Goal: Task Accomplishment & Management: Manage account settings

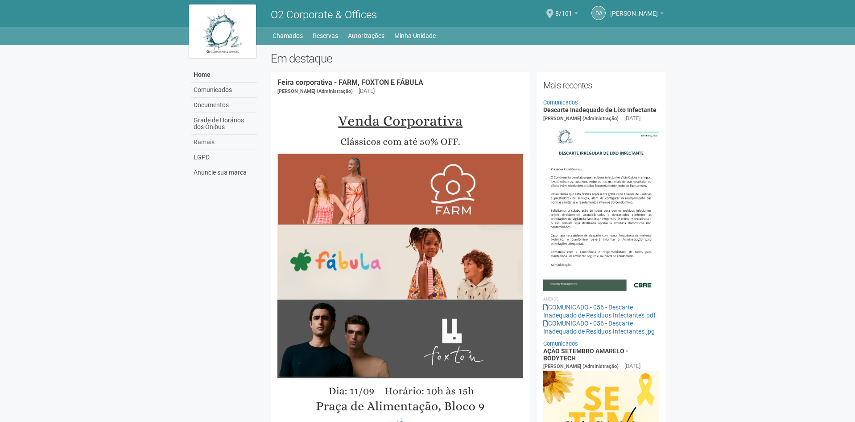
click at [616, 17] on link "[PERSON_NAME] [PERSON_NAME] [PERSON_NAME]" at bounding box center [637, 14] width 54 height 7
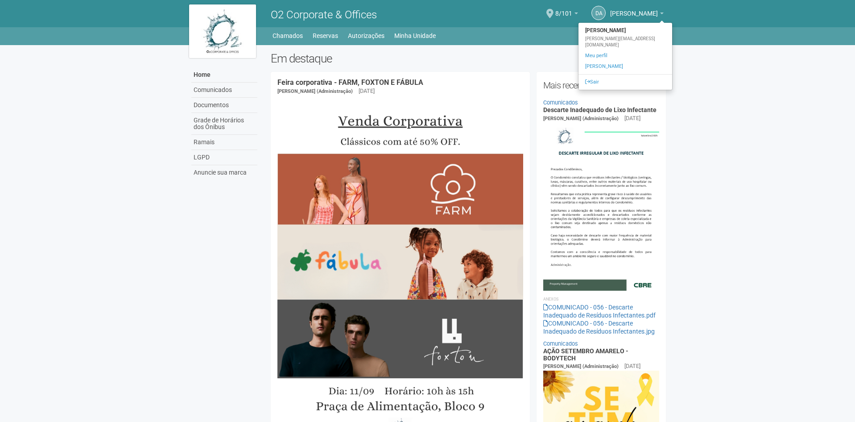
click at [555, 11] on div "8/101 Você está na unidade 8/101 Ir para a unidade Minhas unidades Selecione a …" at bounding box center [566, 14] width 23 height 26
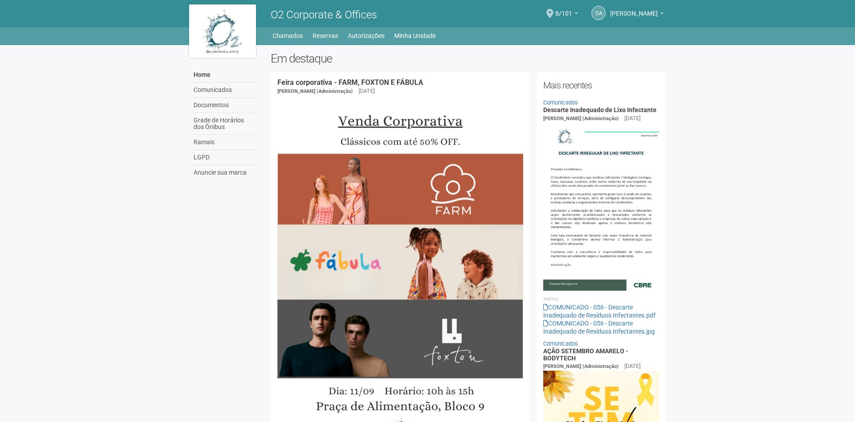
click at [555, 11] on div "8/101 Você está na unidade 8/101 Ir para a unidade Minhas unidades Selecione a …" at bounding box center [566, 14] width 23 height 26
click at [557, 12] on link "8/101" at bounding box center [566, 14] width 23 height 7
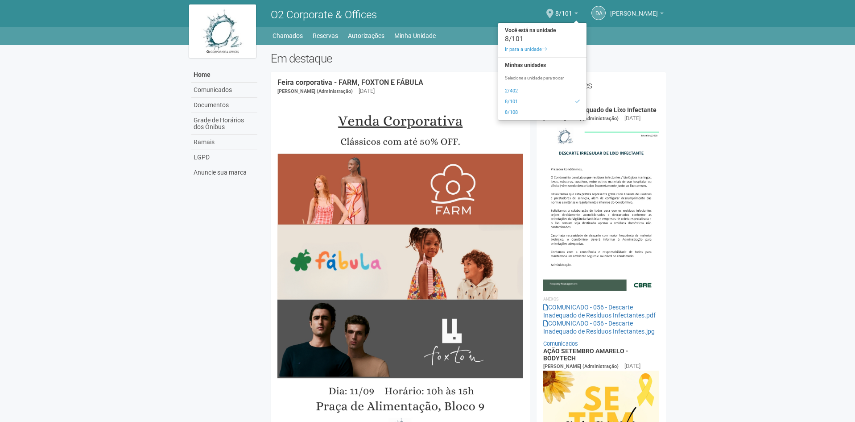
click at [623, 14] on span "[PERSON_NAME] [PERSON_NAME] [PERSON_NAME]" at bounding box center [634, 9] width 48 height 16
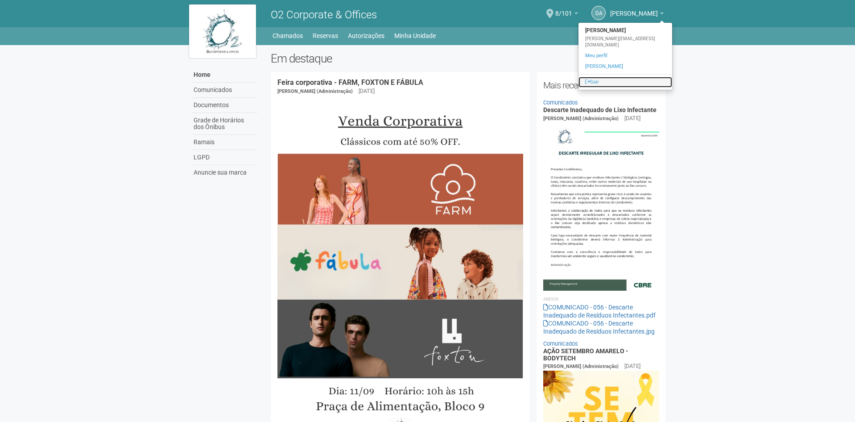
click at [604, 77] on link "Sair" at bounding box center [626, 82] width 94 height 11
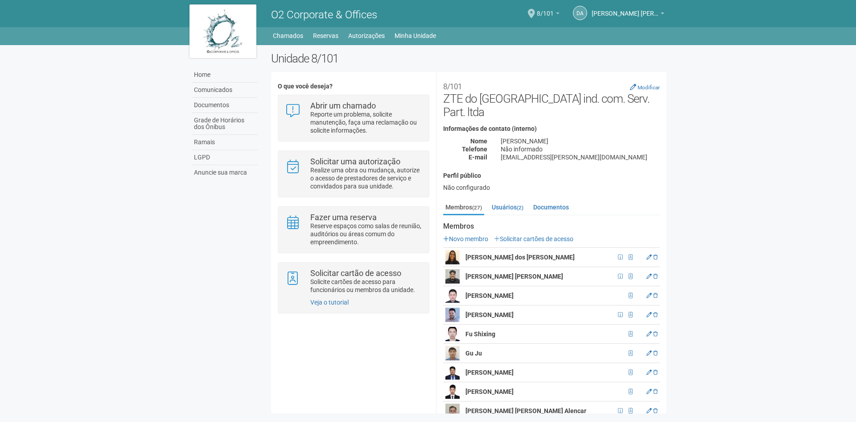
click at [549, 13] on span "8/101" at bounding box center [545, 9] width 17 height 16
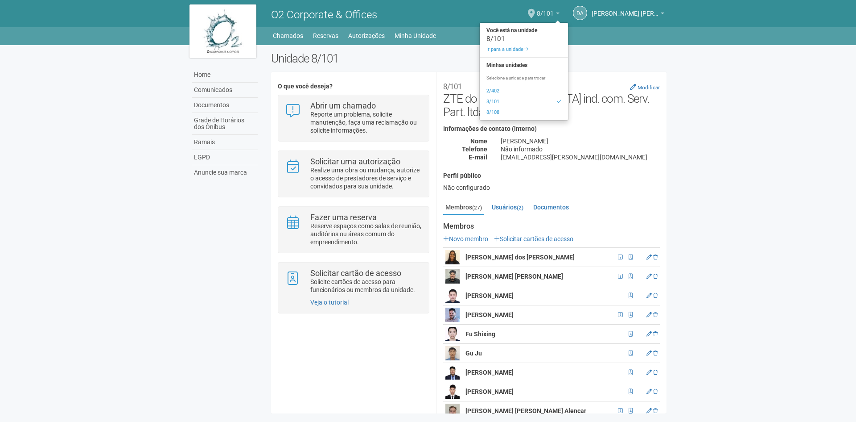
click at [549, 12] on span "8/101" at bounding box center [545, 9] width 17 height 16
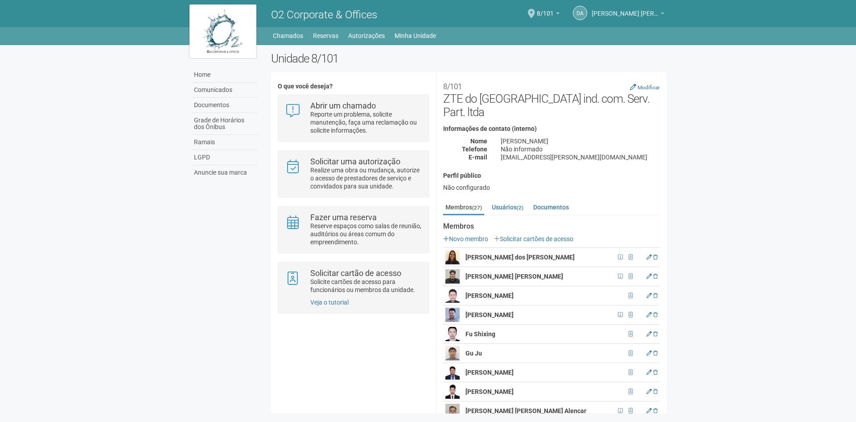
drag, startPoint x: 654, startPoint y: 10, endPoint x: 649, endPoint y: 13, distance: 6.4
click at [654, 10] on span "[PERSON_NAME]" at bounding box center [625, 9] width 67 height 16
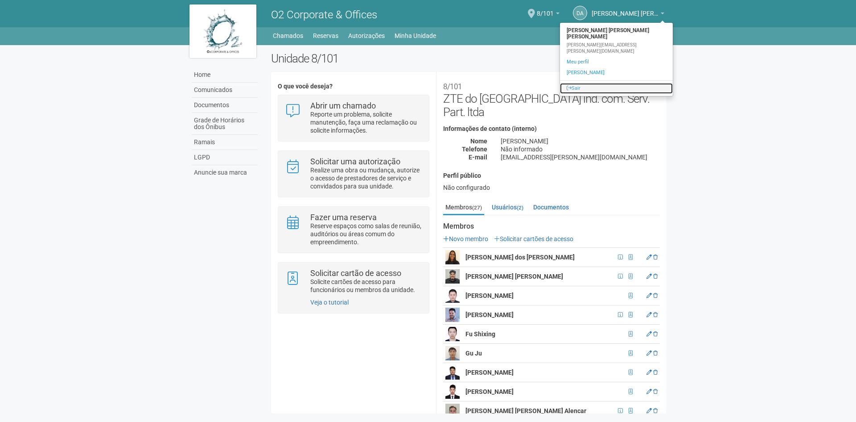
click at [572, 85] on icon at bounding box center [569, 87] width 5 height 5
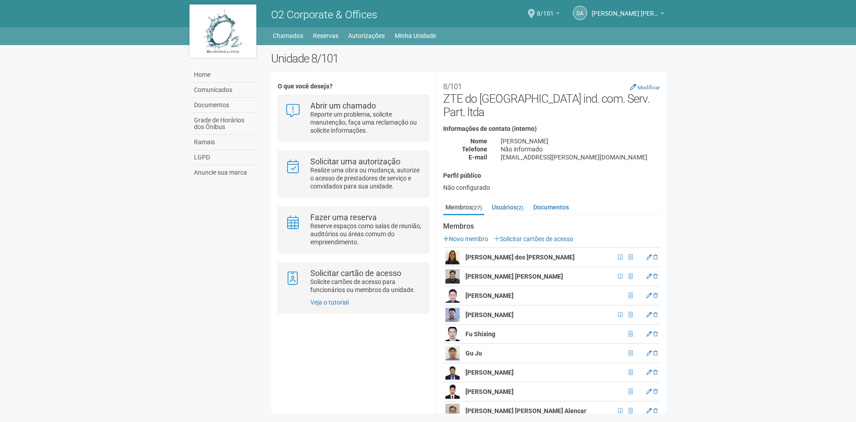
click at [550, 12] on span "8/101" at bounding box center [545, 9] width 17 height 16
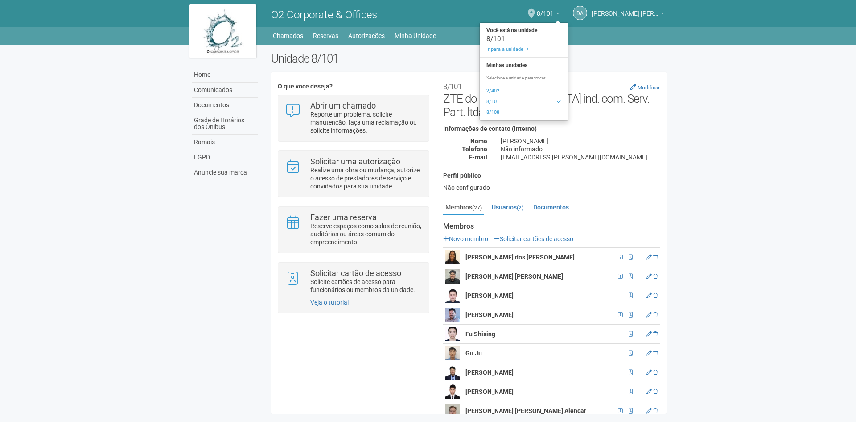
click at [615, 17] on link "[PERSON_NAME] [PERSON_NAME] [PERSON_NAME]" at bounding box center [628, 14] width 73 height 7
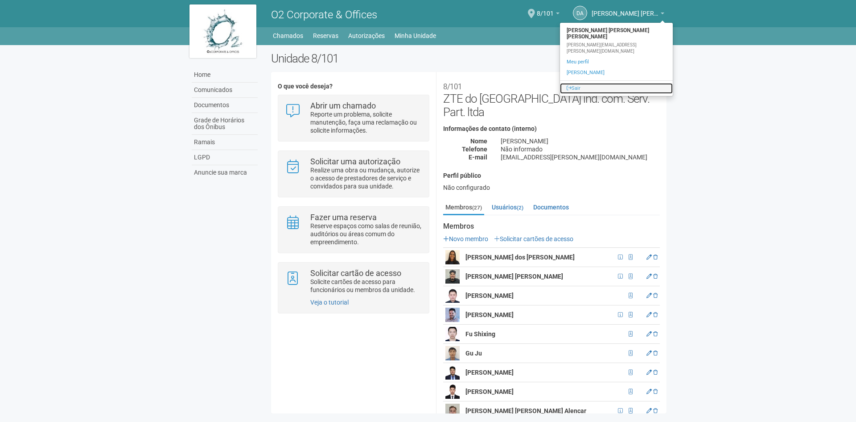
click at [608, 83] on link "Sair" at bounding box center [616, 88] width 113 height 11
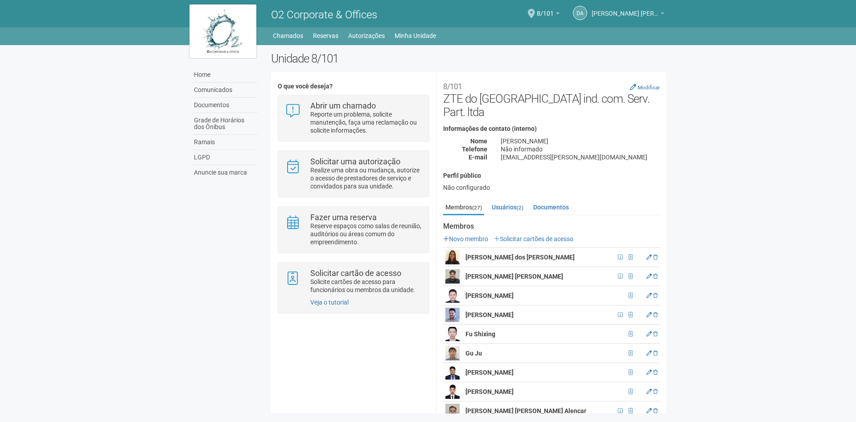
click at [603, 10] on span "[PERSON_NAME] [PERSON_NAME] [PERSON_NAME]" at bounding box center [625, 9] width 67 height 16
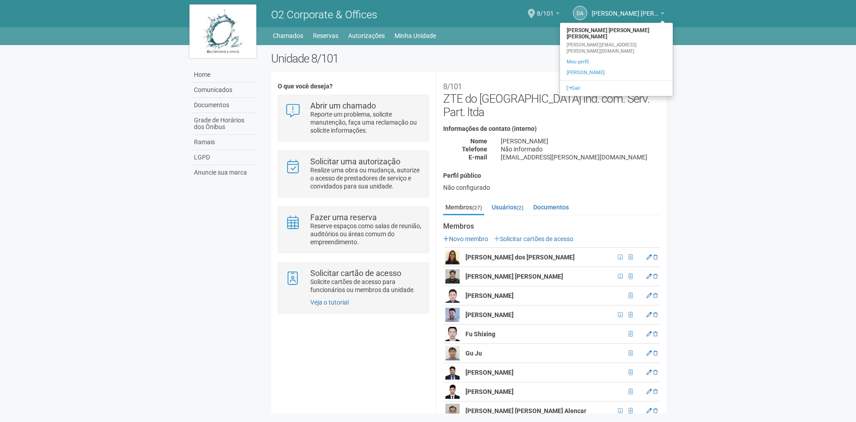
click at [555, 12] on link "8/101" at bounding box center [548, 14] width 23 height 7
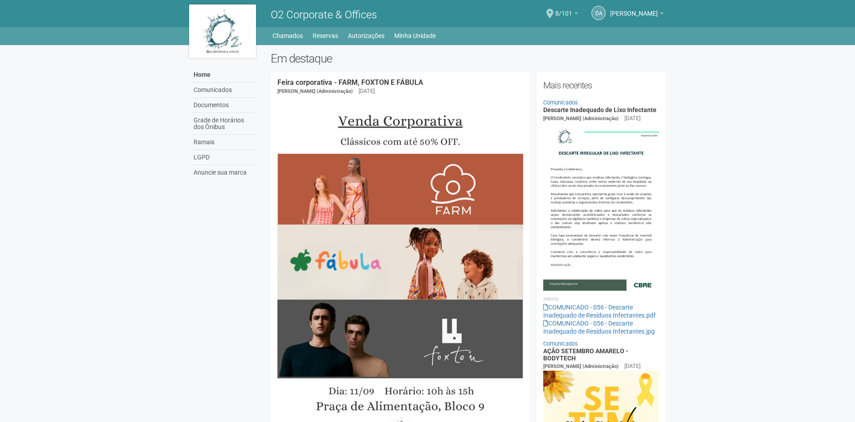
click at [555, 15] on span "8/101" at bounding box center [563, 9] width 17 height 16
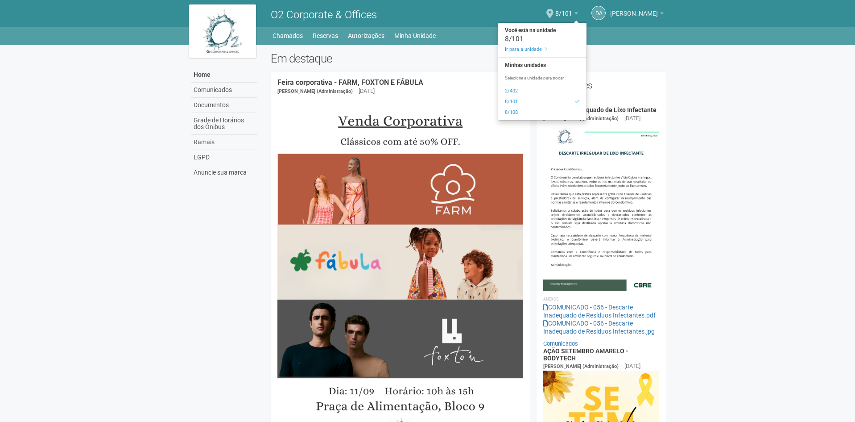
click at [633, 16] on span "[PERSON_NAME] [PERSON_NAME] [PERSON_NAME]" at bounding box center [634, 9] width 48 height 16
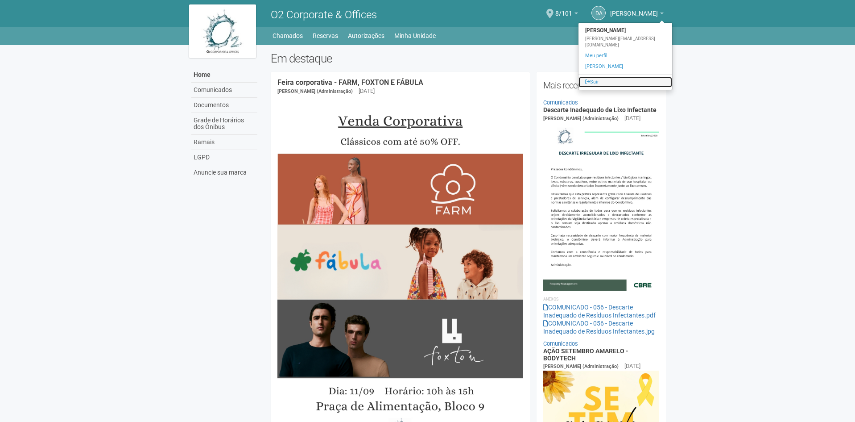
click at [605, 77] on link "Sair" at bounding box center [626, 82] width 94 height 11
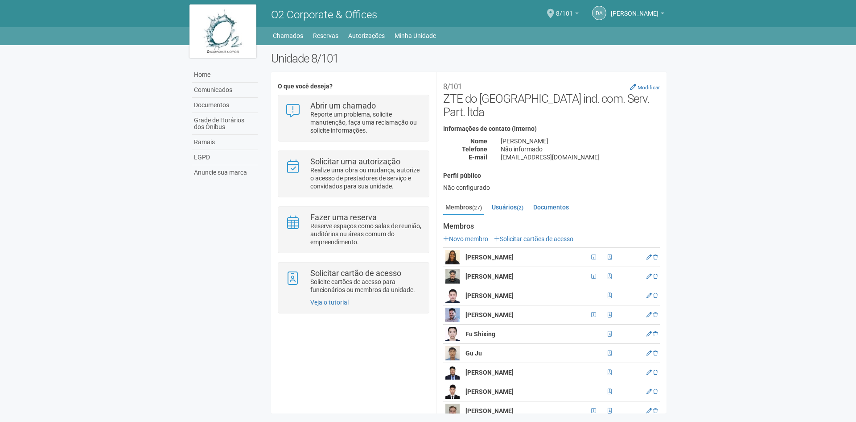
click at [556, 13] on span "8/101" at bounding box center [564, 9] width 17 height 16
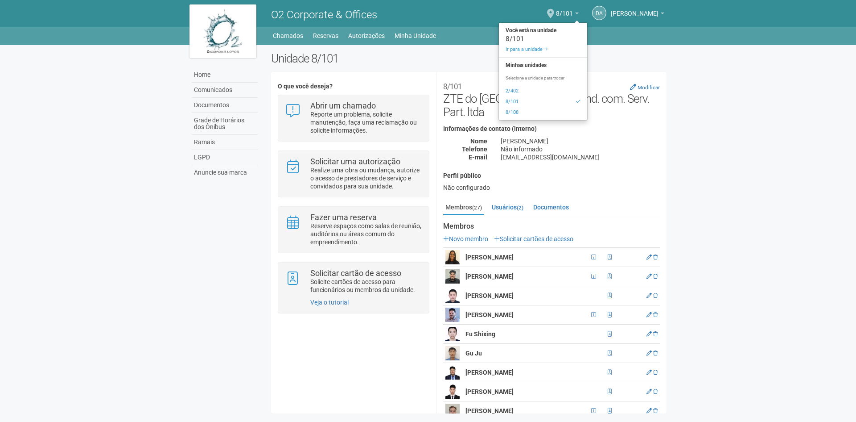
drag, startPoint x: 743, startPoint y: 83, endPoint x: 707, endPoint y: 86, distance: 36.2
click at [741, 83] on body "Aguarde... O2 Corporate & Offices DA Daniel Andres Soto Lozada Daniel Andres So…" at bounding box center [428, 211] width 856 height 422
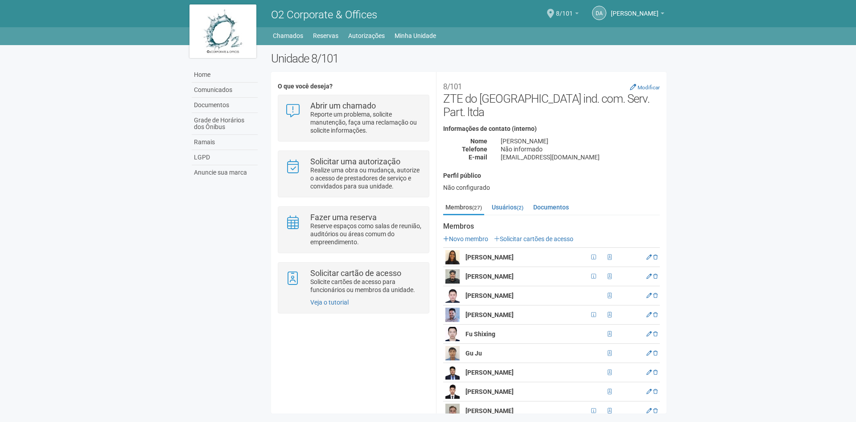
click at [556, 17] on span "8/101" at bounding box center [564, 9] width 17 height 16
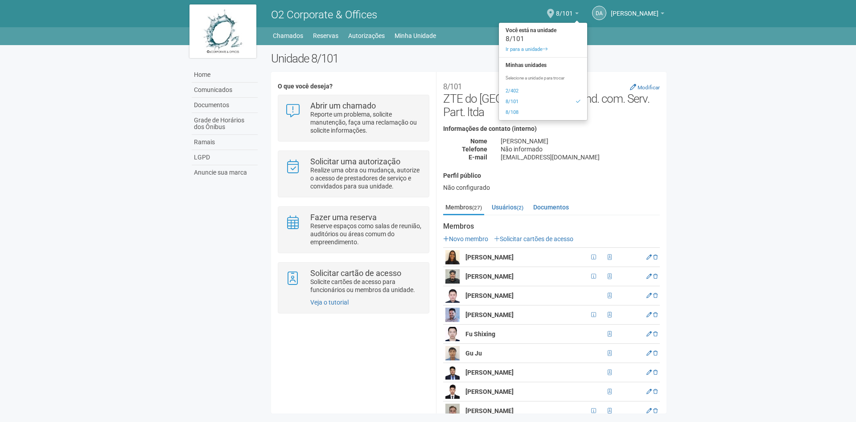
click at [763, 227] on body "Aguarde... O2 Corporate & Offices DA [PERSON_NAME] [PERSON_NAME] [PERSON_NAME][…" at bounding box center [428, 211] width 856 height 422
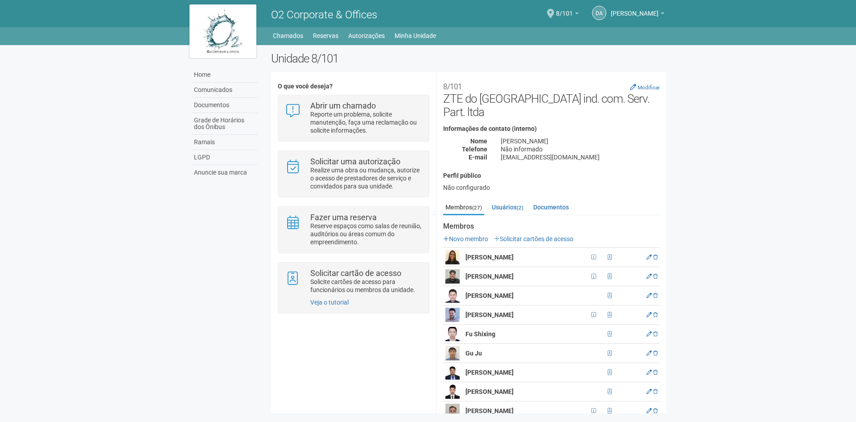
drag, startPoint x: 634, startPoint y: 90, endPoint x: 587, endPoint y: 212, distance: 131.1
click at [595, 192] on div "Unidade 8/101 O que você deseja? Abrir um chamado Reporte um problema, solicite…" at bounding box center [469, 235] width 409 height 366
click at [737, 140] on body "Aguarde... O2 Corporate & Offices DA [PERSON_NAME] [PERSON_NAME] [PERSON_NAME][…" at bounding box center [428, 211] width 856 height 422
